Goal: Information Seeking & Learning: Learn about a topic

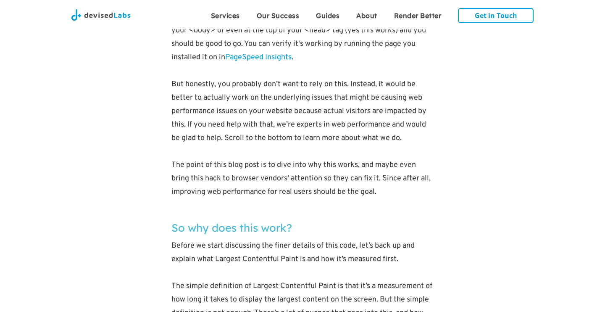
scroll to position [771, 0]
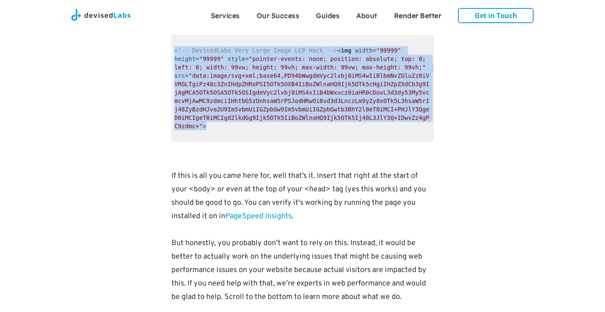
click at [224, 93] on span ""data:image/svg+xml;base64,PD94bWwgdmVyc2lvbj0iMS4wIiBlbmNvZGluZz0iVVRGLTgiPz48…" at bounding box center [301, 100] width 255 height 57
drag, startPoint x: 220, startPoint y: 129, endPoint x: 168, endPoint y: 51, distance: 93.4
copy code "<!-- DevisedLabs Very Large Image LCP Hack --> < img width = "99999" height = "…"
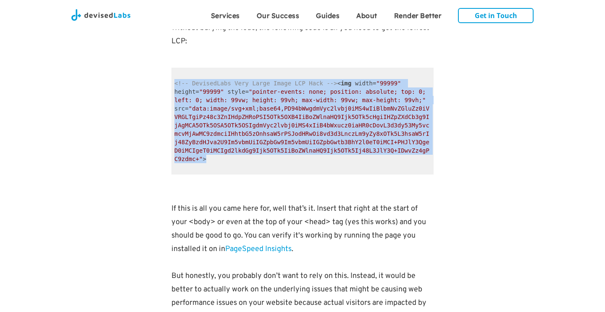
scroll to position [725, 0]
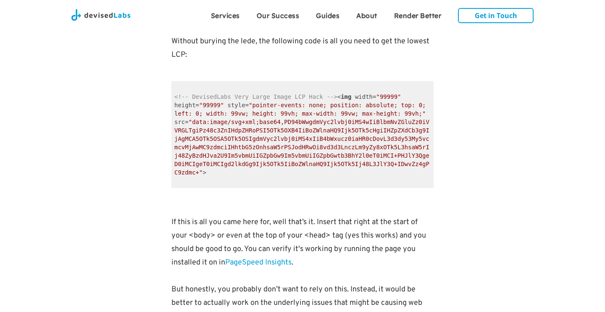
click at [236, 120] on span ""data:image/svg+xml;base64,PD94bWwgdmVyc2lvbj0iMS4wIiBlbmNvZGluZz0iVVRGLTgiPz48…" at bounding box center [301, 146] width 255 height 57
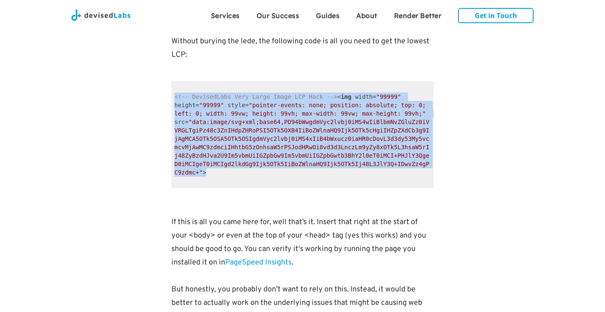
drag, startPoint x: 215, startPoint y: 172, endPoint x: 165, endPoint y: 97, distance: 90.1
copy code "<!-- DevisedLabs Very Large Image LCP Hack --> < img width = "99999" height = "…"
click at [247, 101] on span "< img width = "99999" height = "99999" style = "pointer-events: none; position:…" at bounding box center [303, 134] width 258 height 82
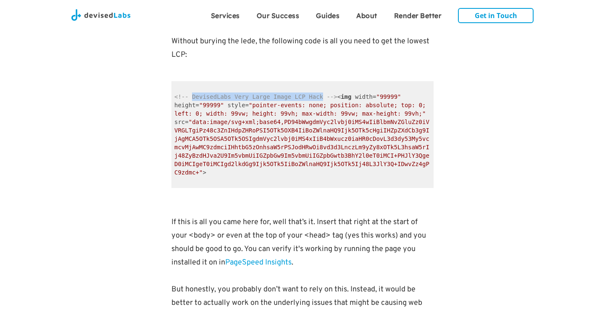
drag, startPoint x: 193, startPoint y: 95, endPoint x: 323, endPoint y: 93, distance: 129.8
click at [323, 93] on span "<!-- DevisedLabs Very Large Image LCP Hack -->" at bounding box center [255, 96] width 163 height 7
copy span "DevisedLabs Very Large Image LCP Hack"
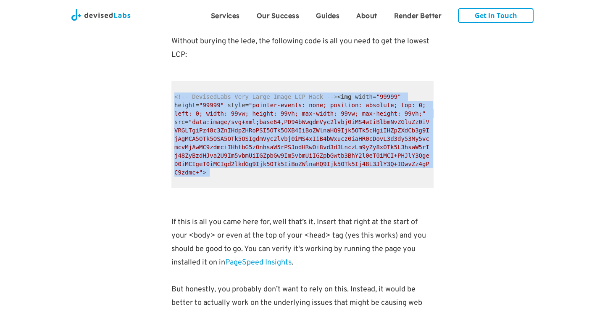
drag, startPoint x: 246, startPoint y: 176, endPoint x: 165, endPoint y: 95, distance: 114.6
copy code "<!-- DevisedLabs Very Large Image LCP Hack --> < img width = "99999" height = "…"
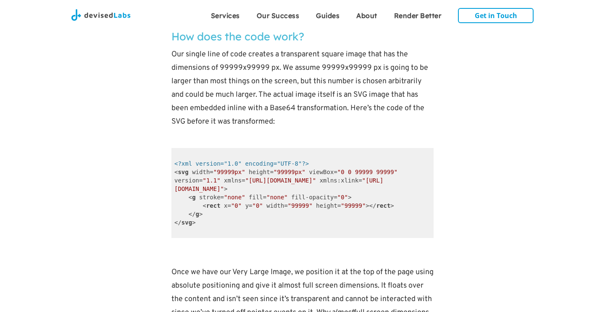
scroll to position [1611, 0]
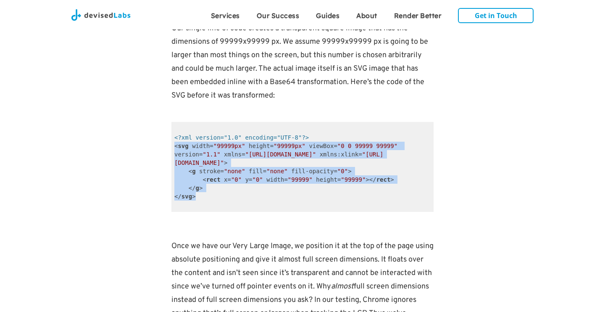
drag, startPoint x: 208, startPoint y: 198, endPoint x: 171, endPoint y: 145, distance: 64.5
click at [171, 144] on code "<?xml version="1.0" encoding="UTF-8"?> < svg width = "99999px" height = "99999p…" at bounding box center [302, 167] width 262 height 90
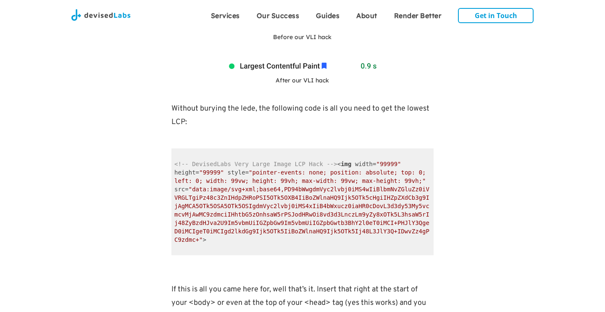
scroll to position [753, 0]
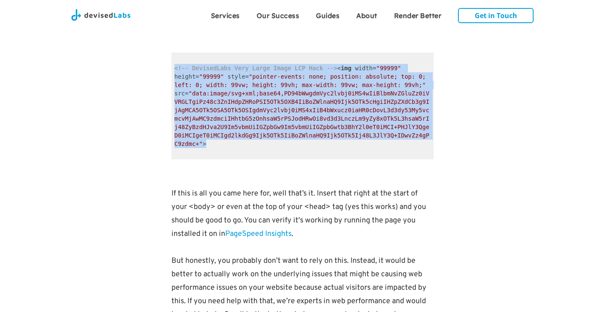
drag, startPoint x: 206, startPoint y: 145, endPoint x: 162, endPoint y: 71, distance: 86.4
copy code "<!-- DevisedLabs Very Large Image LCP Hack --> < img width = "99999" height = "…"
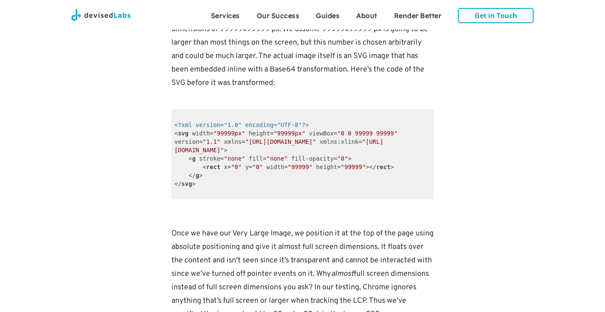
scroll to position [1640, 0]
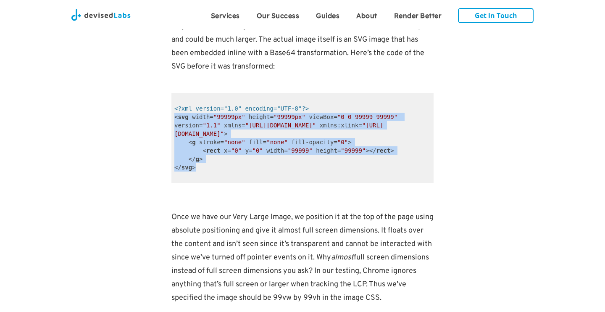
drag, startPoint x: 210, startPoint y: 168, endPoint x: 170, endPoint y: 117, distance: 65.8
copy code "< svg width = "99999px" height = "99999px" viewBox = "0 0 99999 99999" version …"
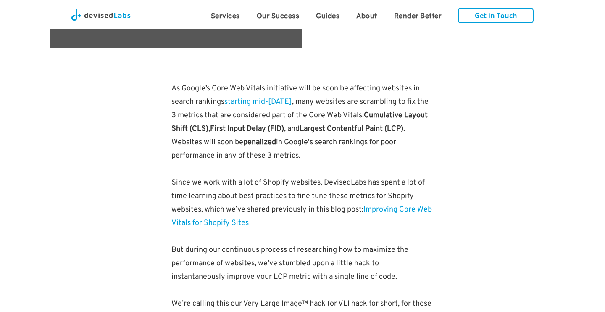
scroll to position [433, 0]
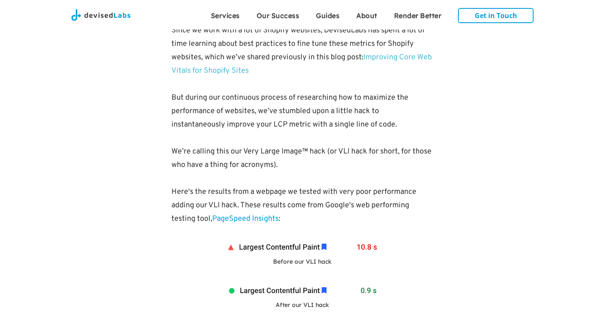
click at [193, 70] on link "Improving Core Web Vitals for Shopify Sites" at bounding box center [301, 63] width 260 height 23
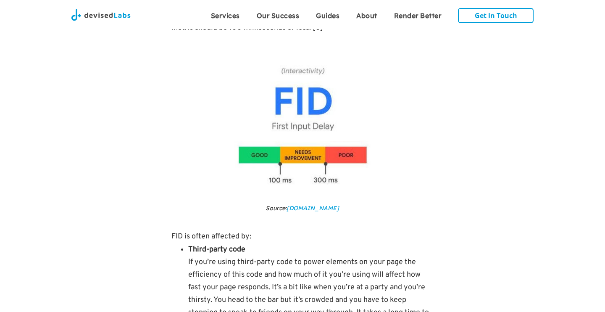
scroll to position [5087, 0]
